Goal: Find specific page/section: Find specific page/section

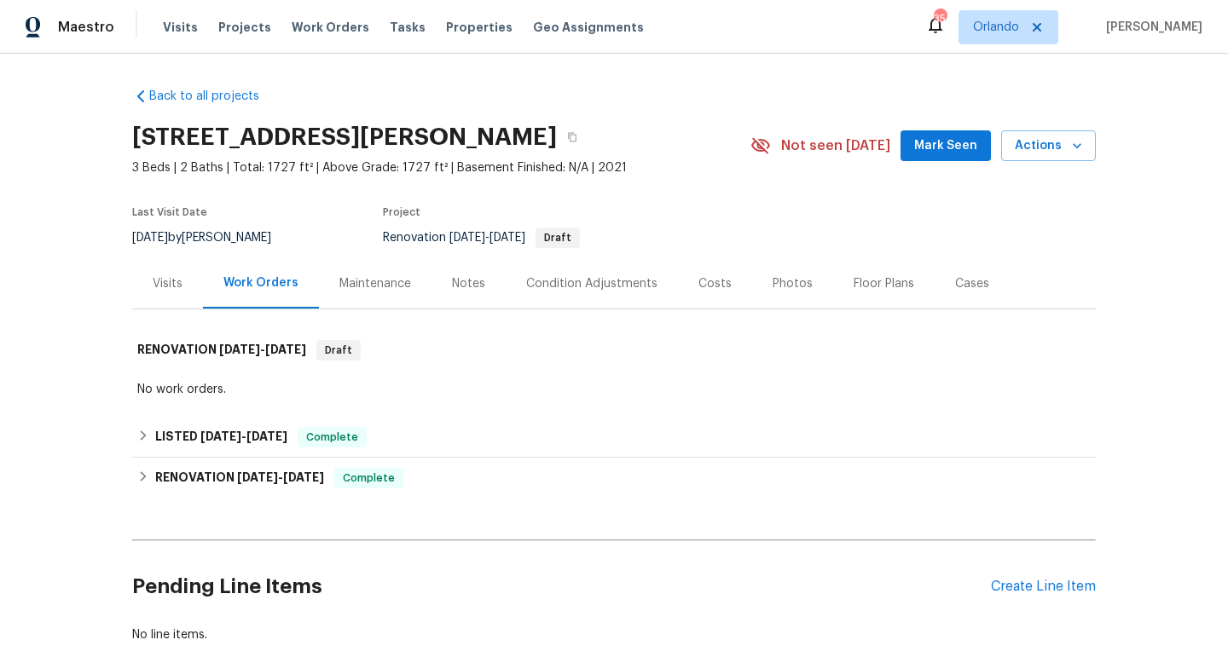
click at [203, 235] on div "[DATE] by [PERSON_NAME]" at bounding box center [211, 238] width 159 height 20
copy div "[DATE] by [PERSON_NAME]"
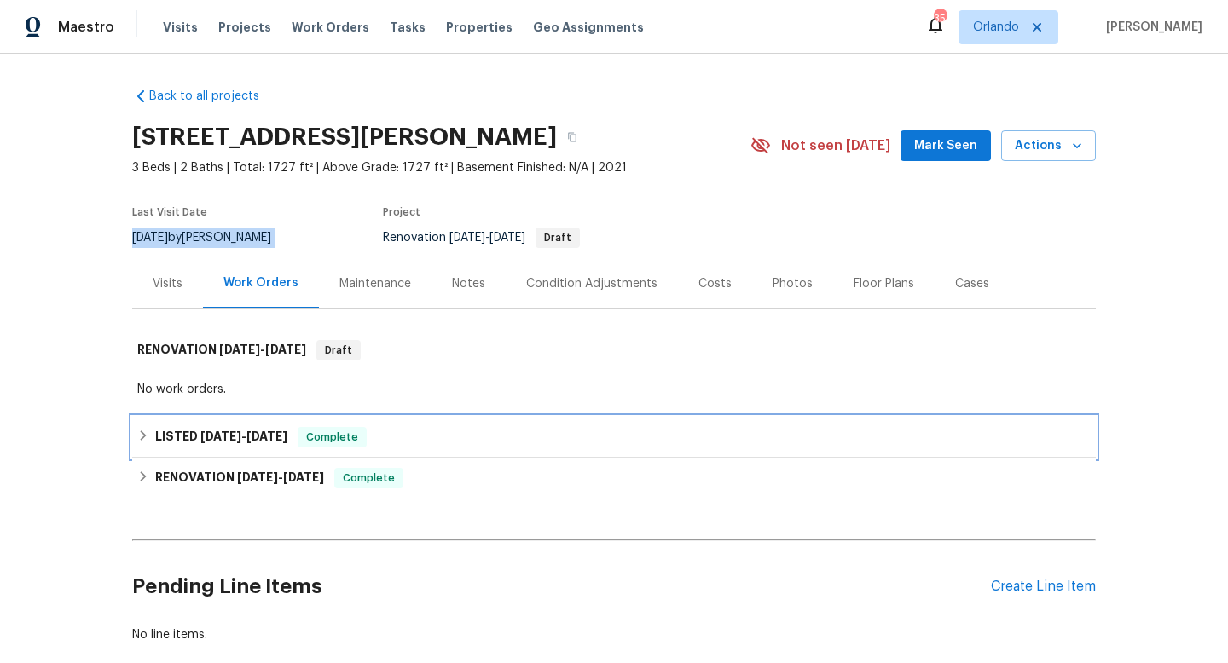
click at [200, 439] on span "[DATE]" at bounding box center [220, 437] width 41 height 12
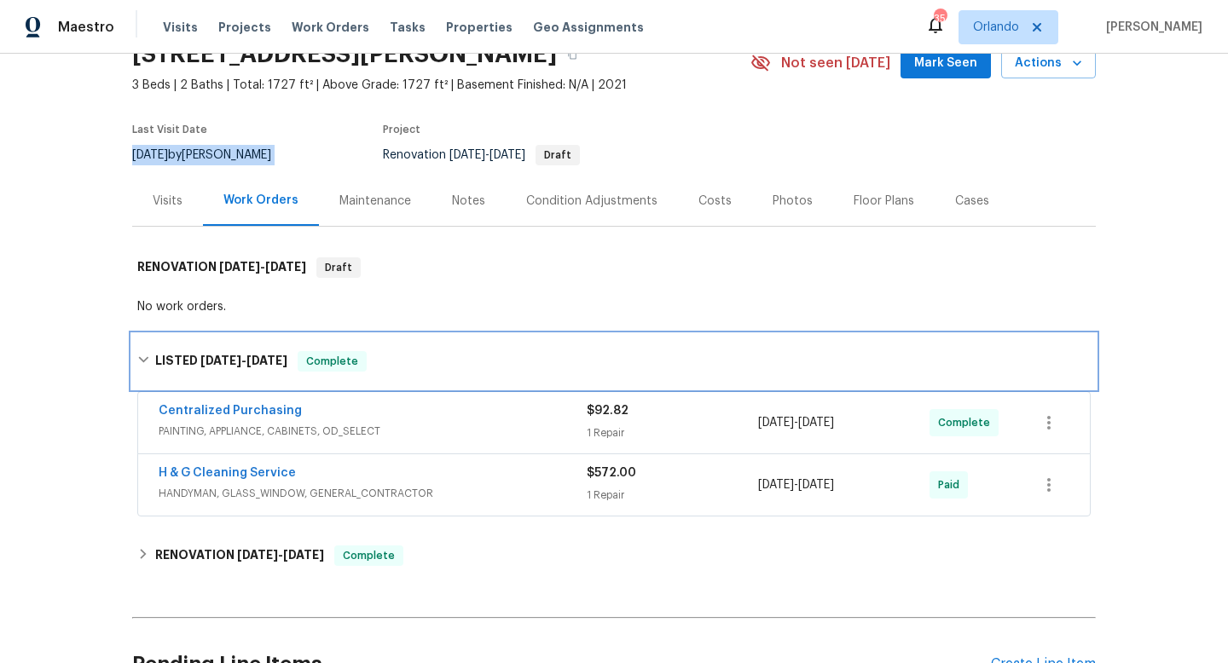
scroll to position [113, 0]
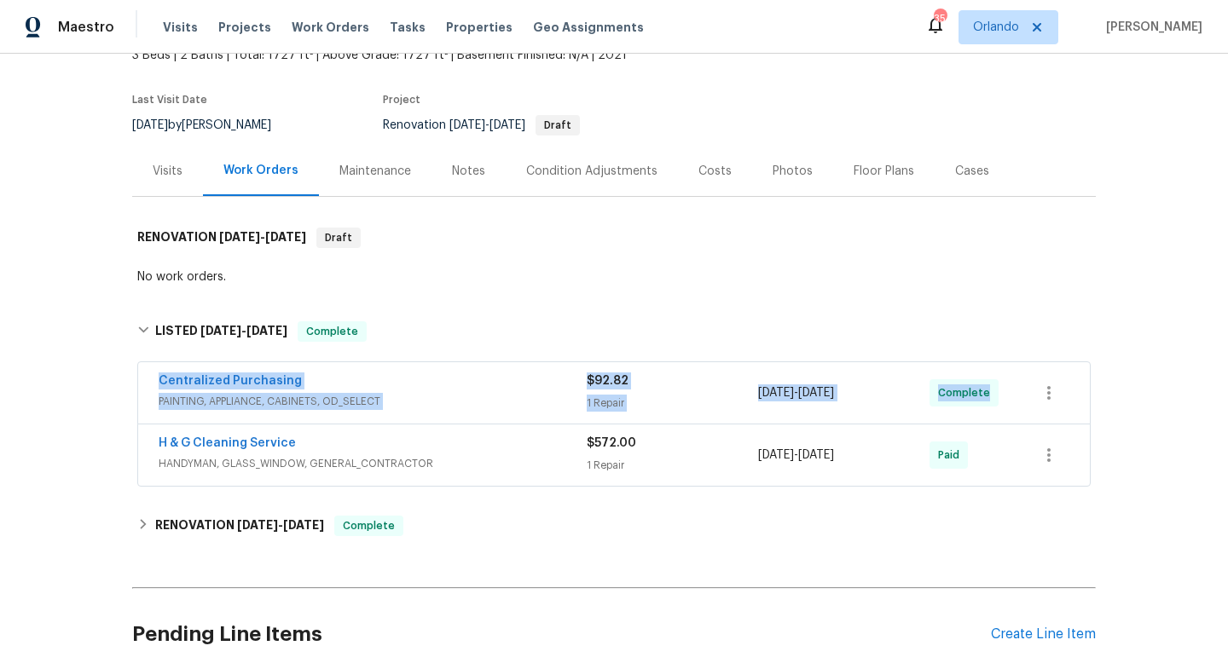
drag, startPoint x: 143, startPoint y: 373, endPoint x: 1119, endPoint y: 379, distance: 975.5
click at [1119, 379] on div "Back to all projects [STREET_ADDRESS][PERSON_NAME] 3 Beds | 2 Baths | Total: 17…" at bounding box center [614, 359] width 1228 height 610
copy div "Centralized Purchasing PAINTING, APPLIANCE, CABINETS, OD_SELECT $92.82 1 Repair…"
